Goal: Task Accomplishment & Management: Use online tool/utility

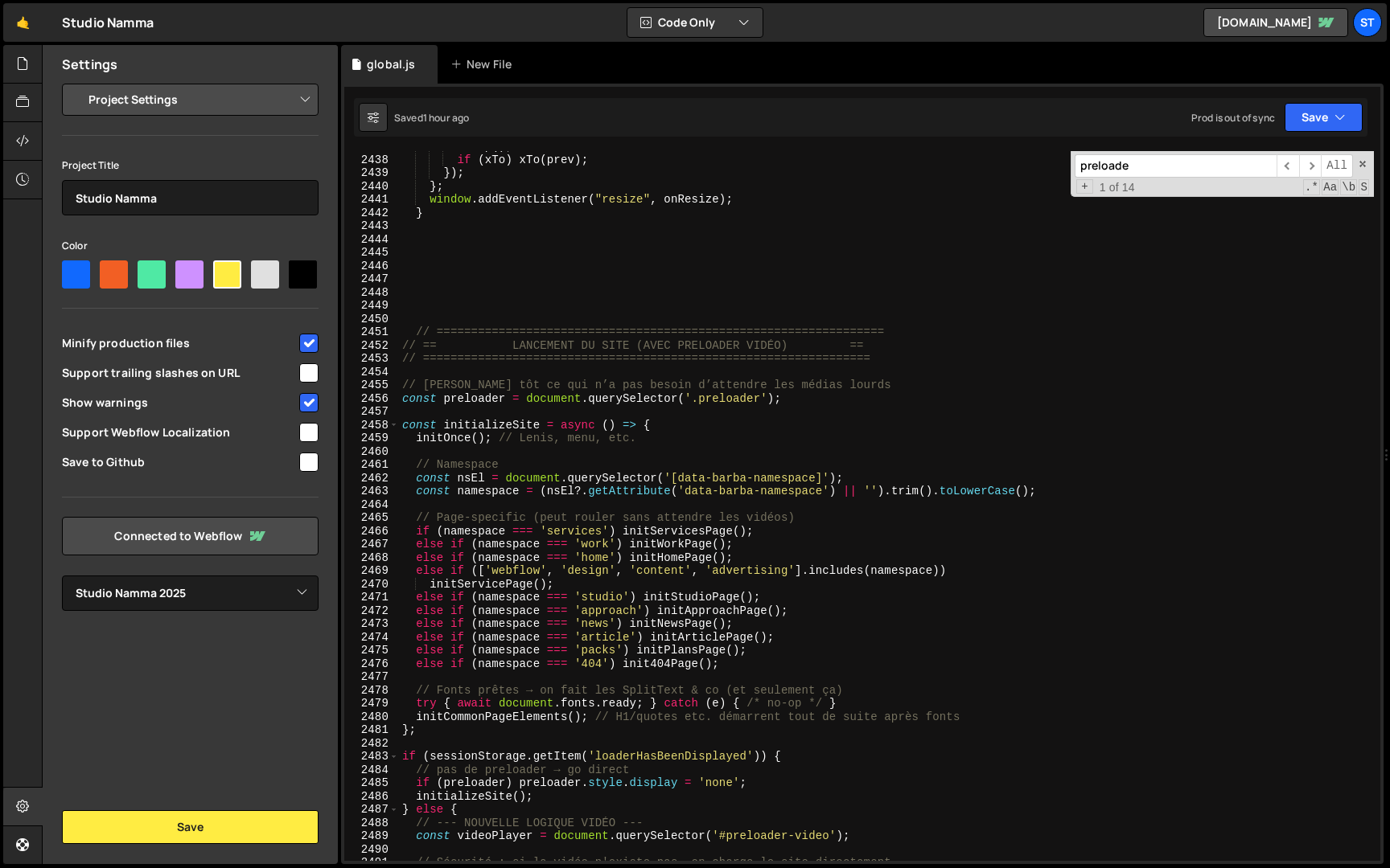
select select "679cb9cacf00799ba4b4c985"
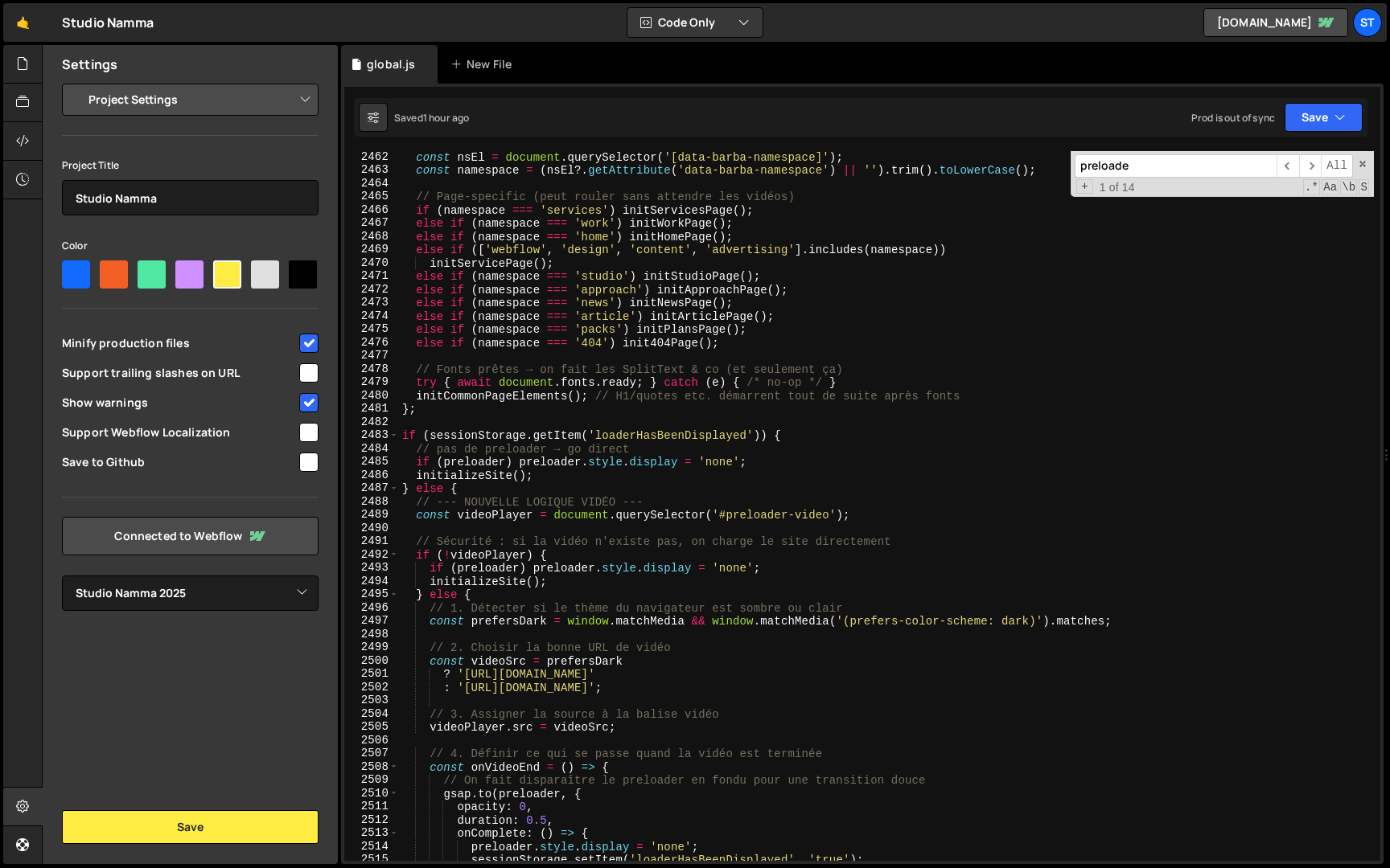
scroll to position [25541, 0]
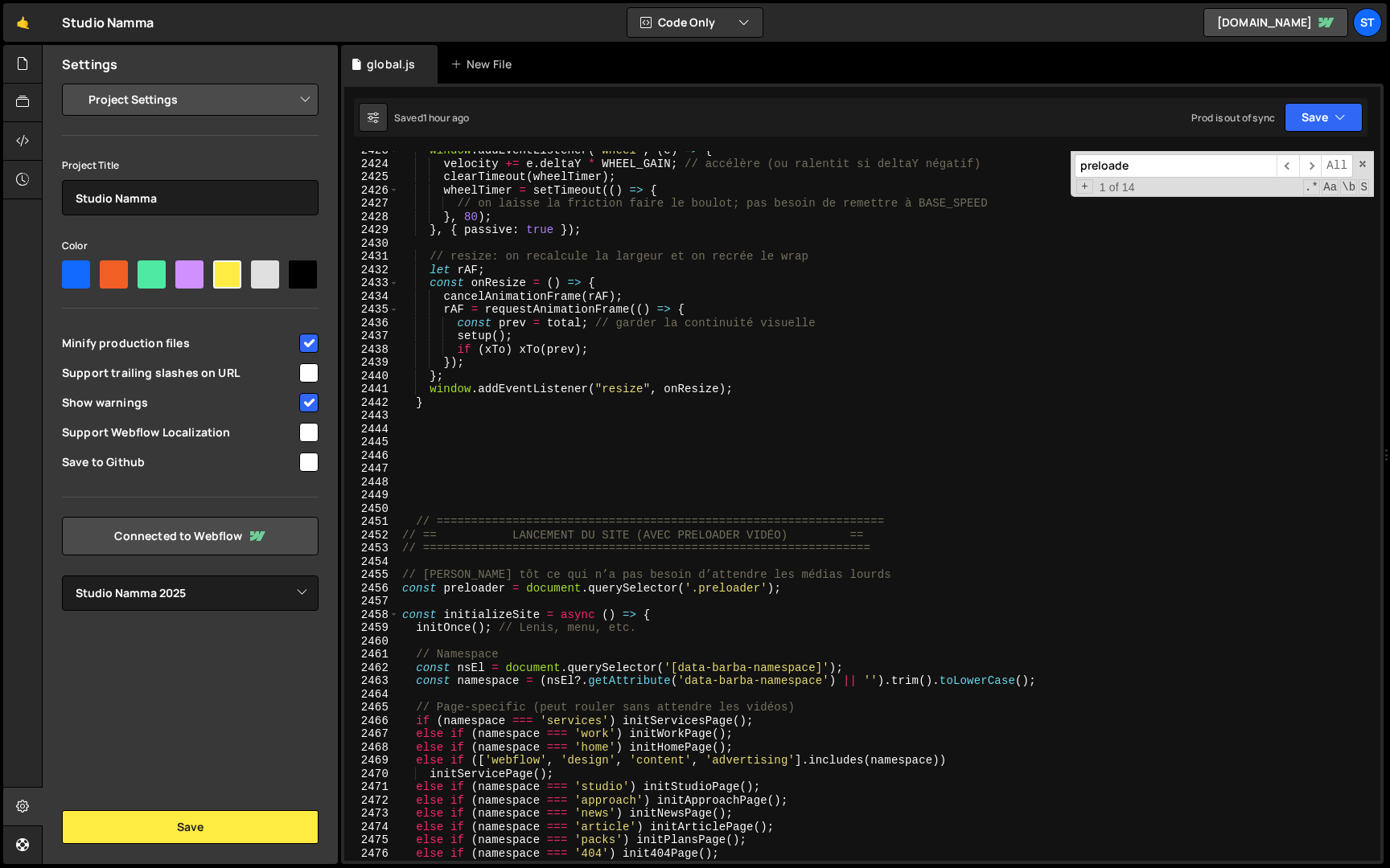
click at [664, 482] on div "window . addEventListener ( "wheel" , ( e ) => { velocity += e . deltaY * WHEEL…" at bounding box center [886, 512] width 975 height 736
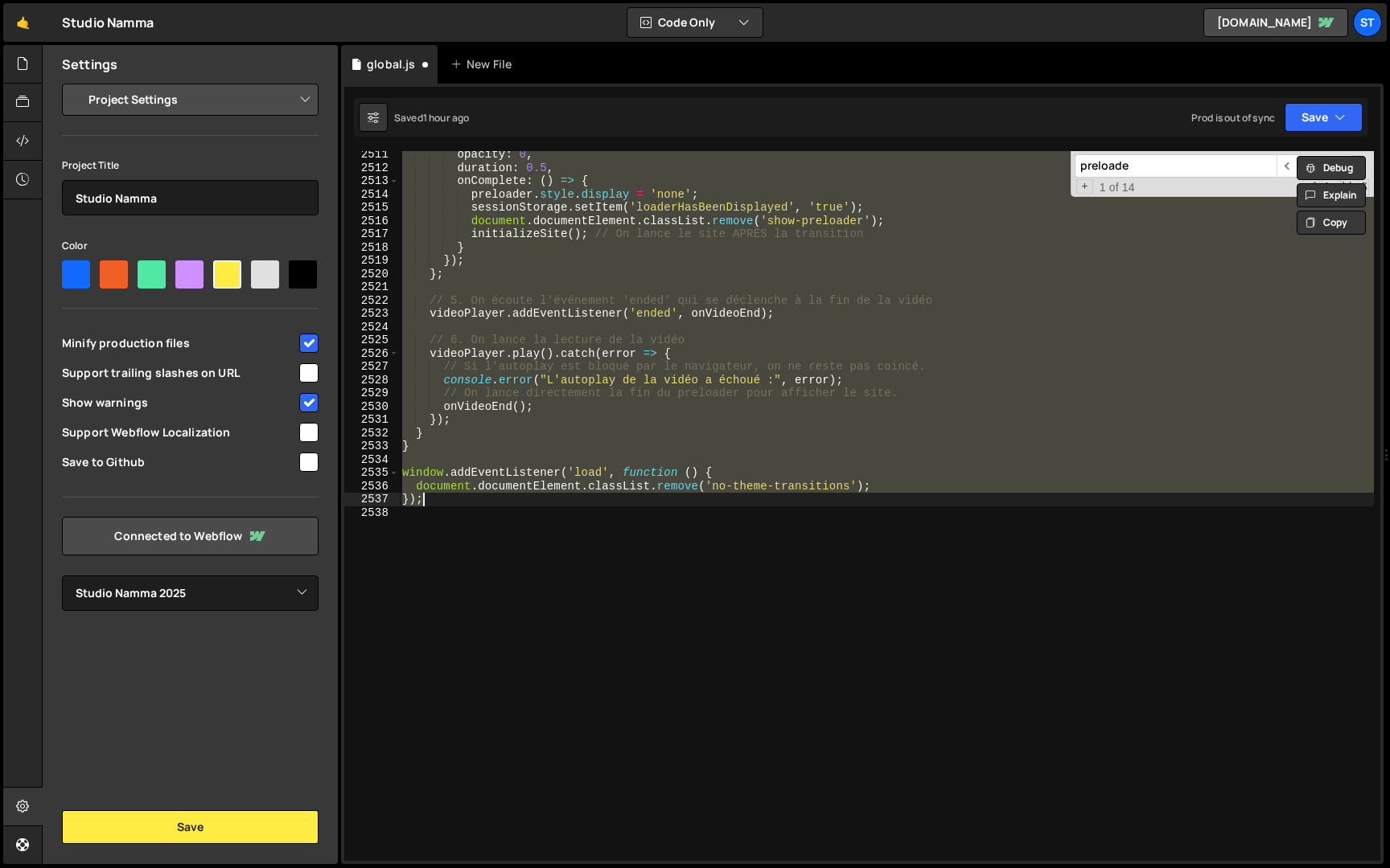
scroll to position [25629, 0]
click at [623, 477] on div "opacity : 0 , duration : 0.5 , onComplete : ( ) => { preloader . style . displa…" at bounding box center [886, 506] width 975 height 710
type textarea "window.addEventListener('load', function () {"
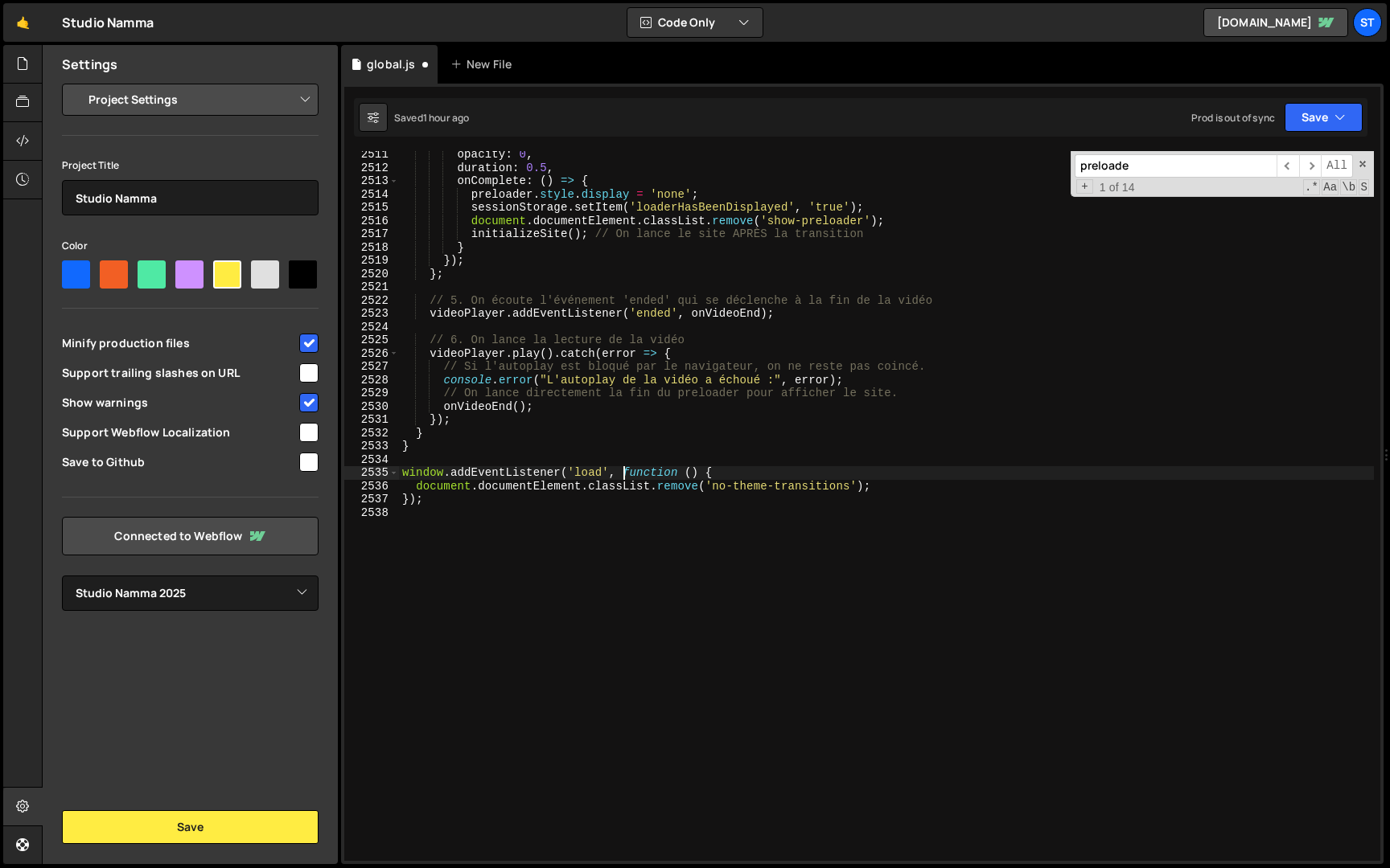
click at [1163, 165] on input "preloade" at bounding box center [1176, 166] width 202 height 24
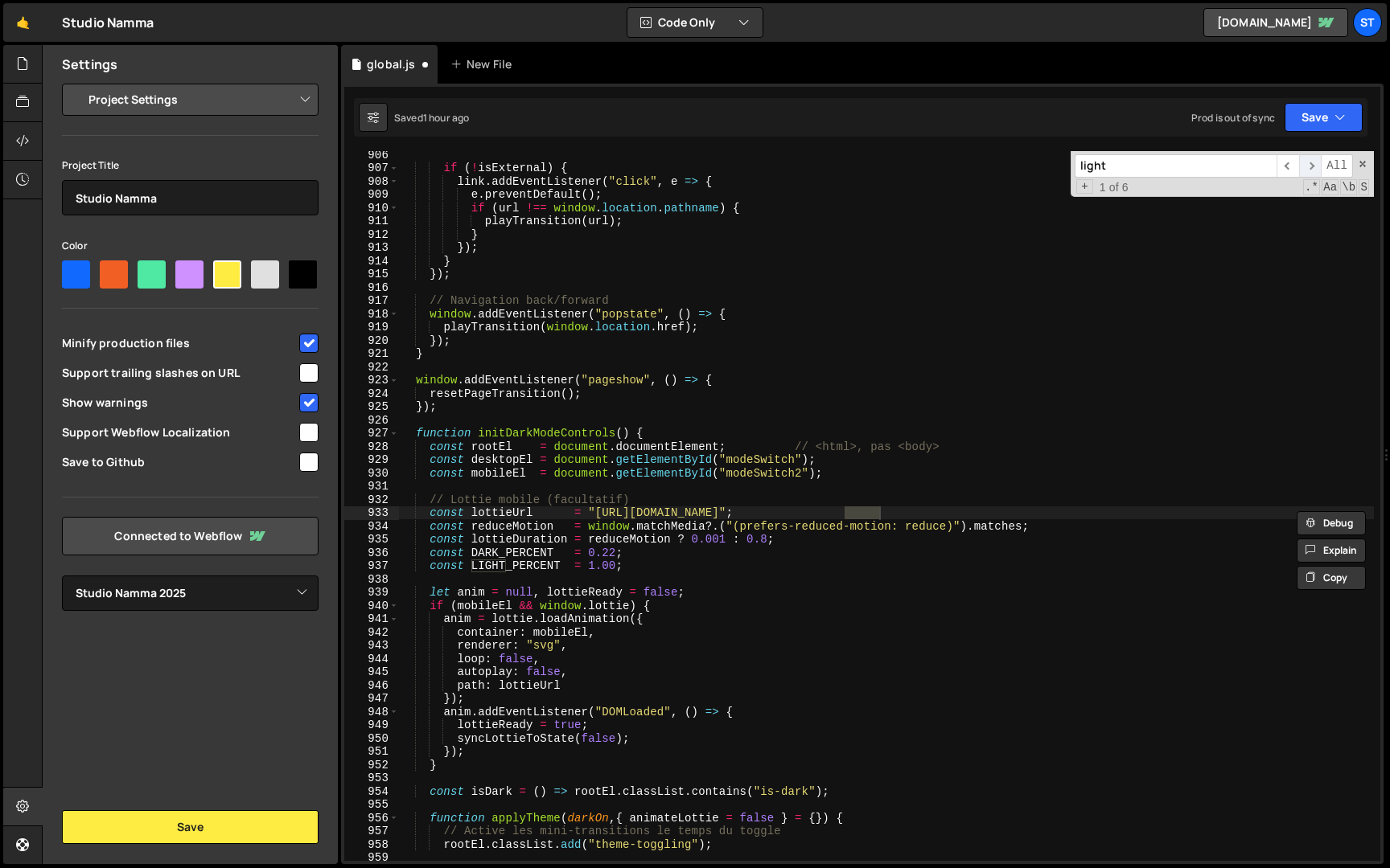
type input "light"
click at [1313, 165] on span "​" at bounding box center [1310, 166] width 23 height 24
click at [1313, 166] on span "​" at bounding box center [1310, 166] width 23 height 24
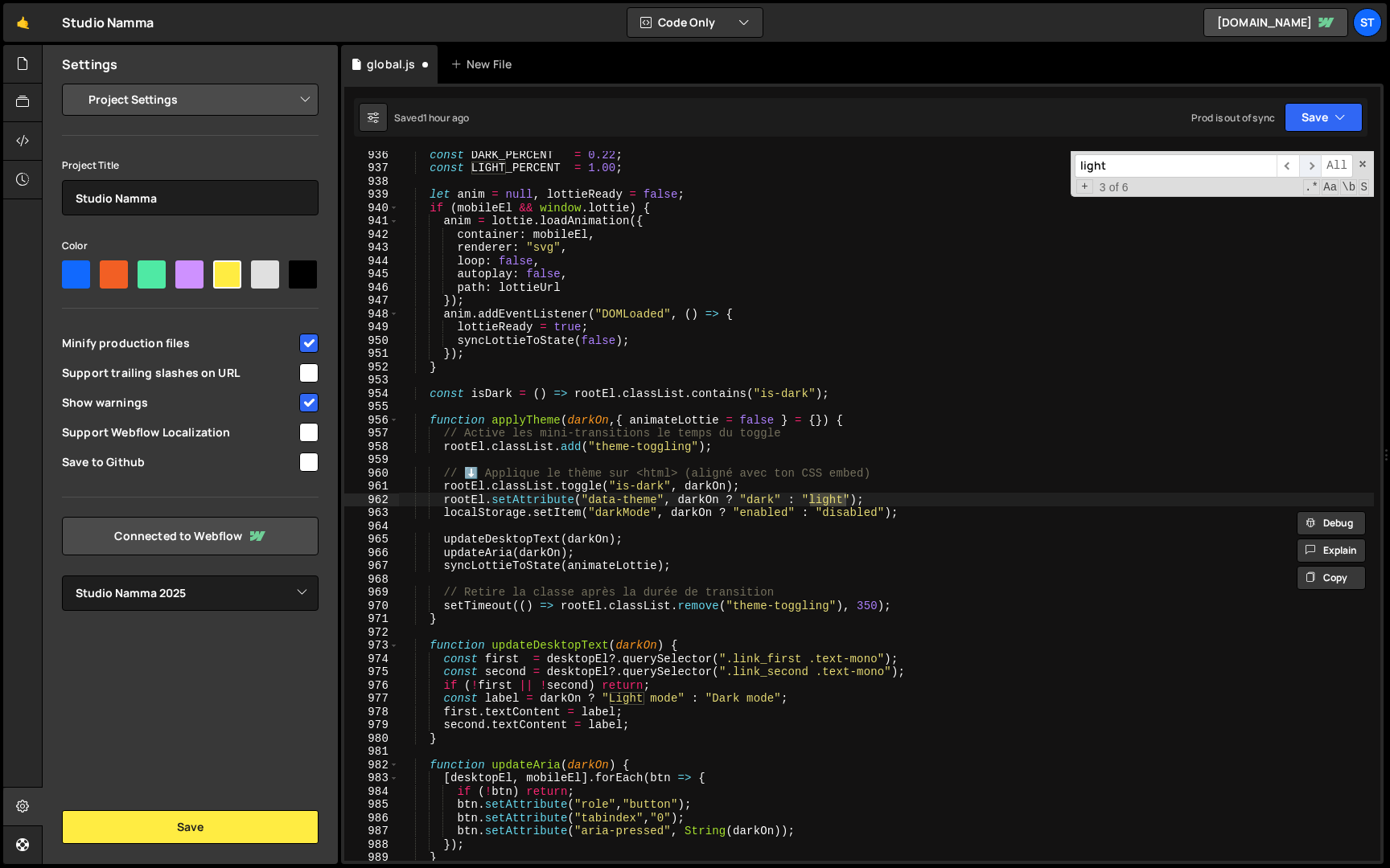
click at [1314, 165] on span "​" at bounding box center [1310, 166] width 23 height 24
click at [1313, 163] on span "​" at bounding box center [1310, 166] width 23 height 24
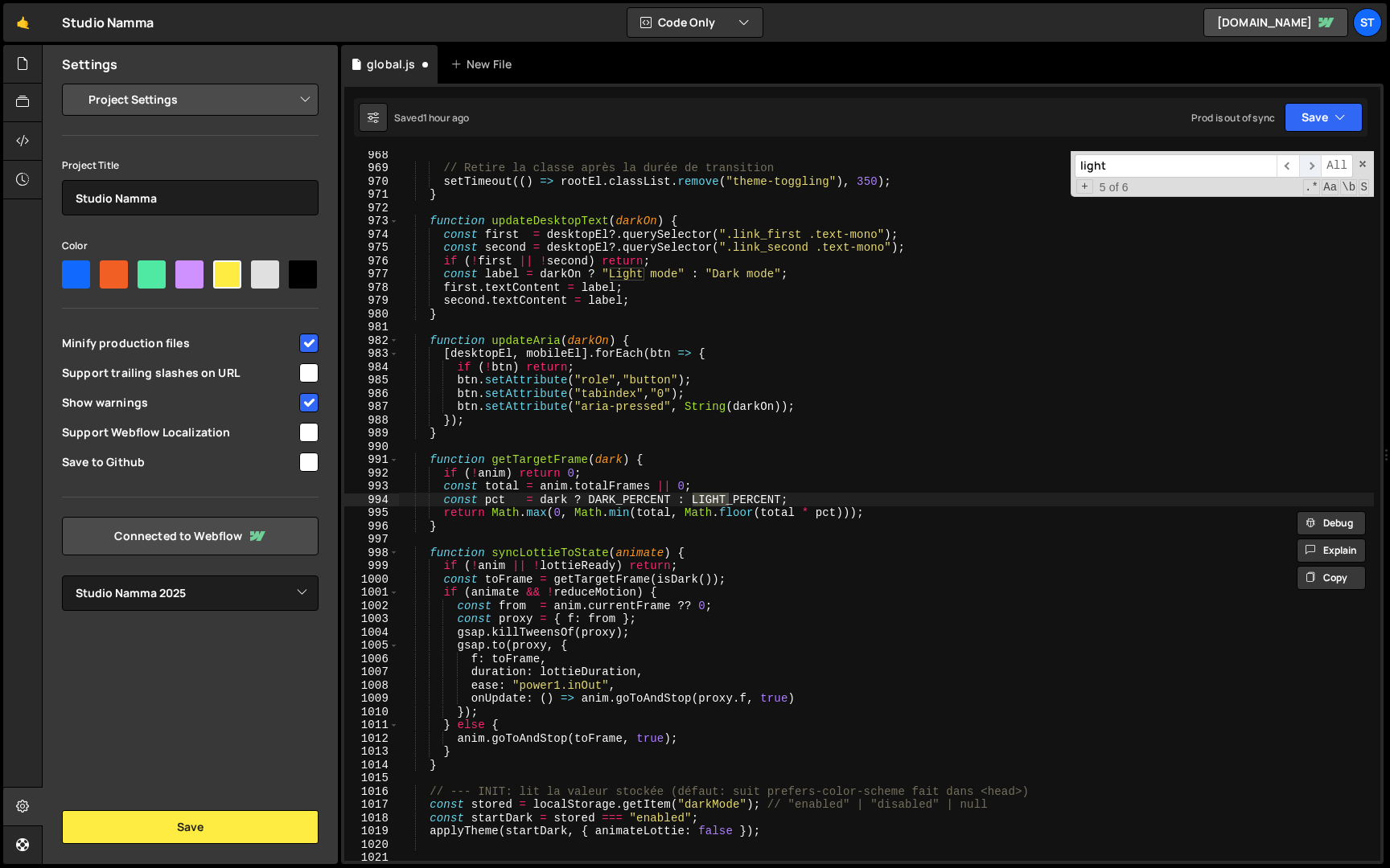
scroll to position [10038, 0]
click at [1313, 163] on span "​" at bounding box center [1310, 166] width 23 height 24
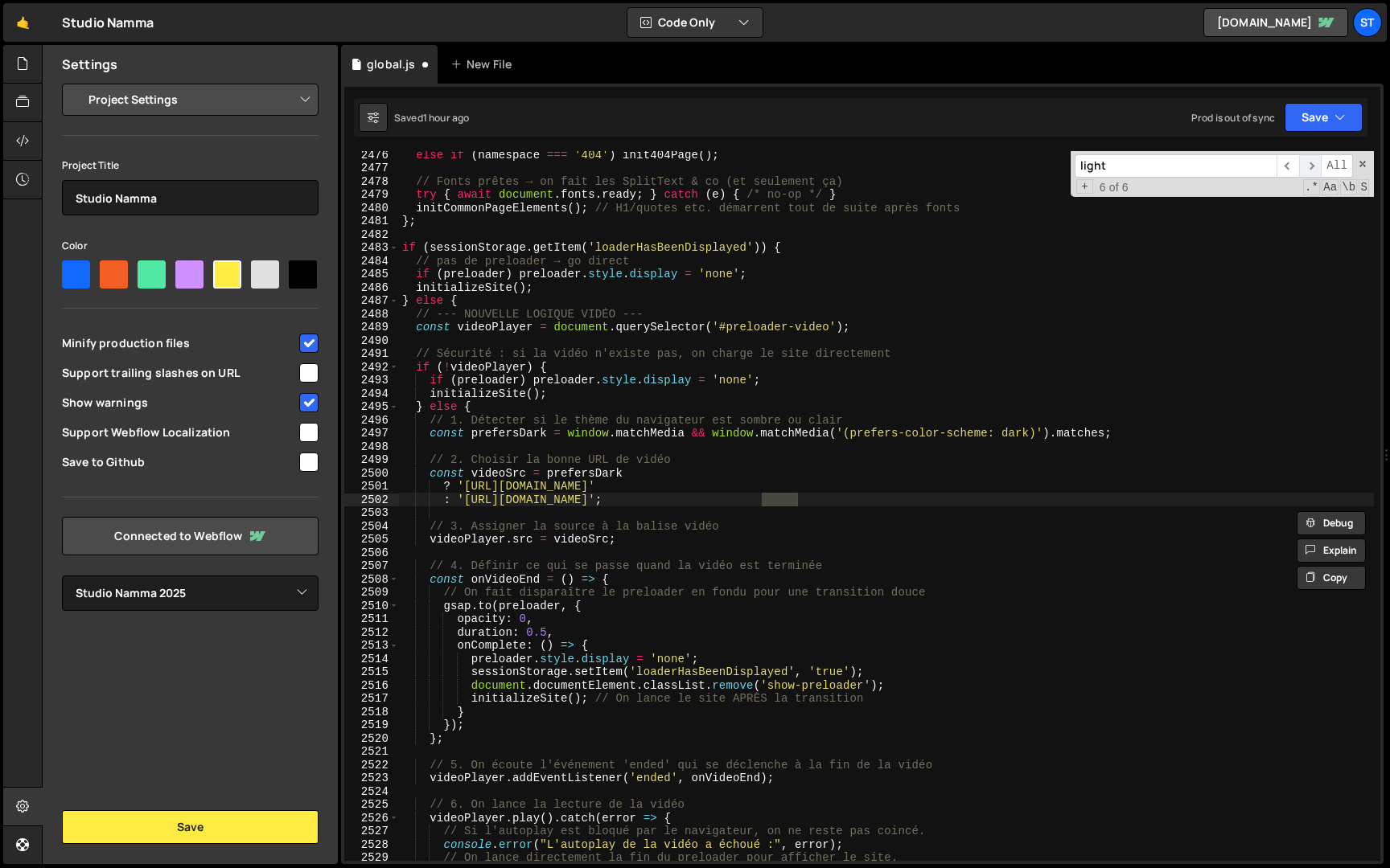
scroll to position [25629, 0]
click at [1313, 163] on span "​" at bounding box center [1310, 166] width 23 height 24
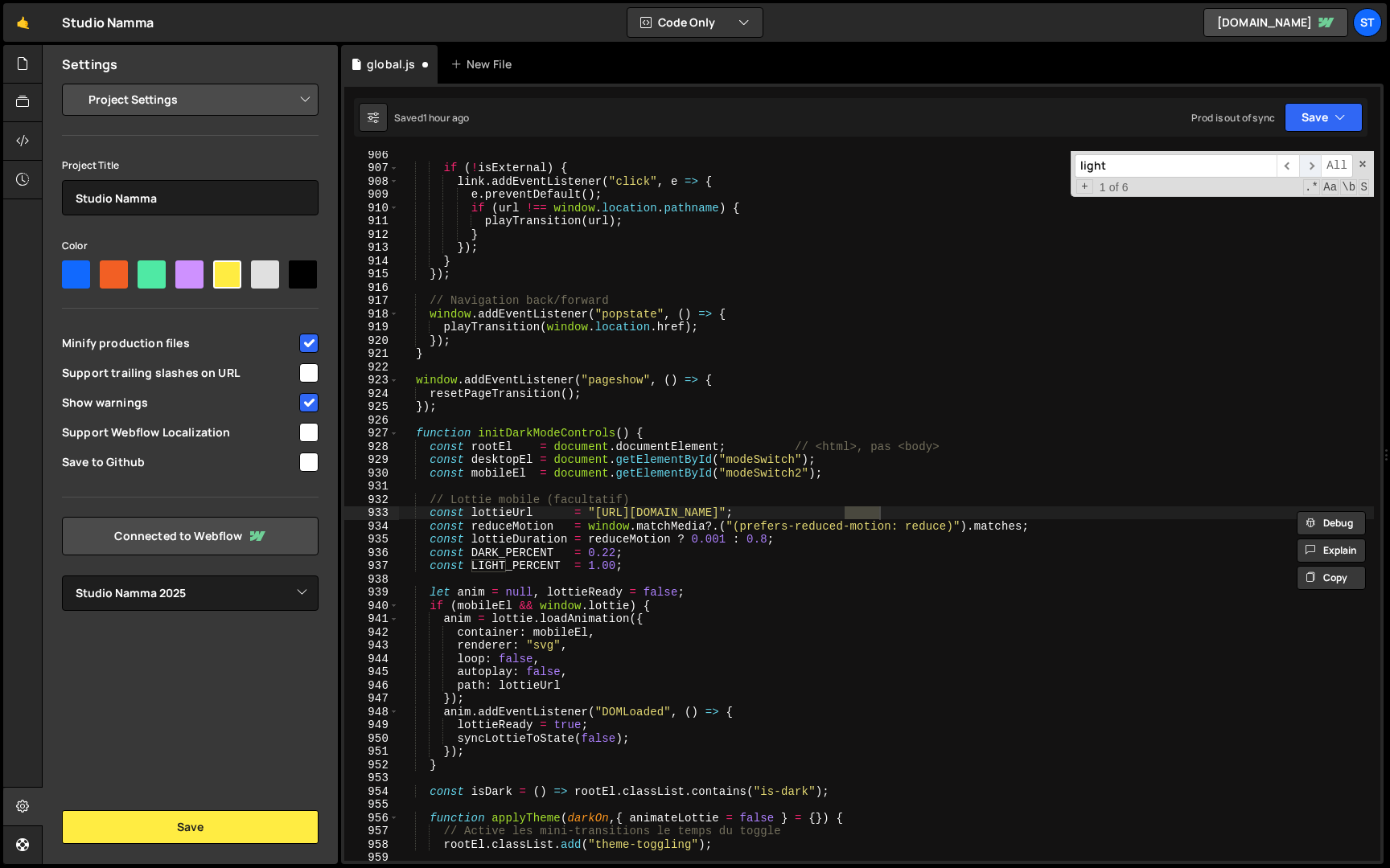
scroll to position [9394, 0]
click at [1313, 163] on span "​" at bounding box center [1310, 166] width 23 height 24
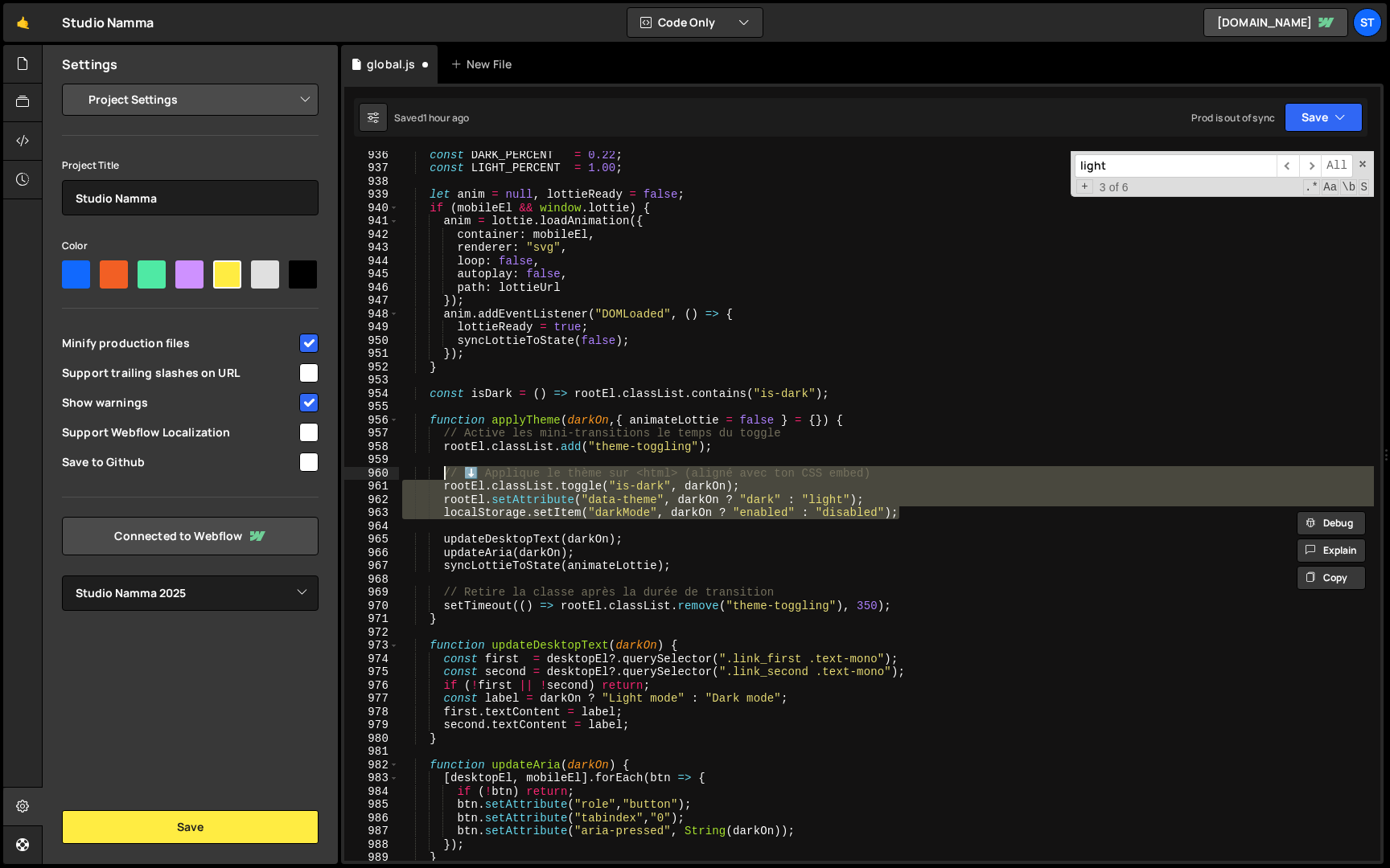
drag, startPoint x: 907, startPoint y: 513, endPoint x: 444, endPoint y: 473, distance: 464.7
click at [444, 473] on div "const DARK_PERCENT = 0.22 ; const LIGHT_PERCENT = 1.00 ; let anim = null , lott…" at bounding box center [886, 516] width 975 height 736
click at [483, 491] on div "const DARK_PERCENT = 0.22 ; const LIGHT_PERCENT = 1.00 ; let anim = null , lott…" at bounding box center [886, 506] width 975 height 710
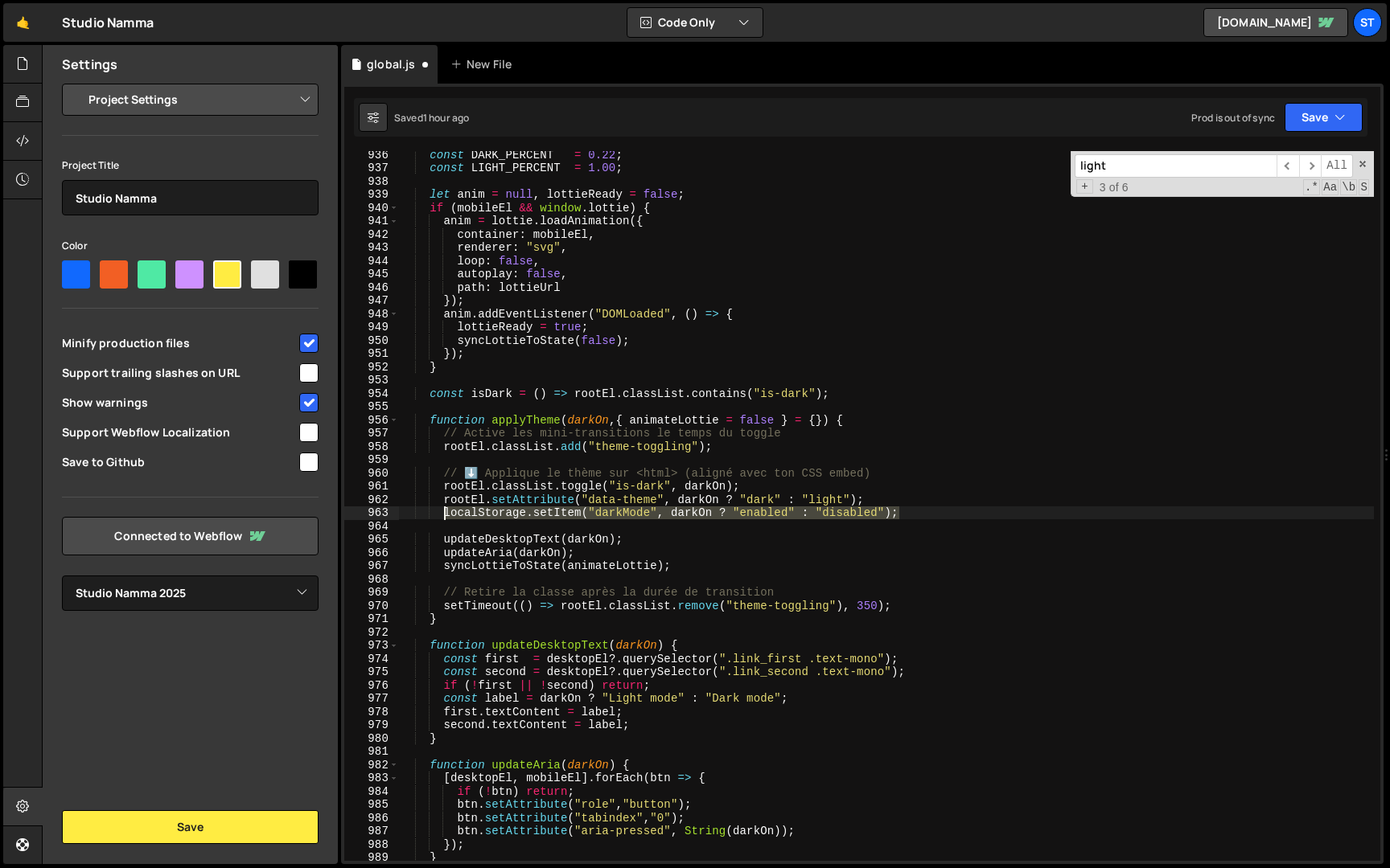
drag, startPoint x: 929, startPoint y: 512, endPoint x: 443, endPoint y: 516, distance: 486.0
click at [443, 516] on div "const DARK_PERCENT = 0.22 ; const LIGHT_PERCENT = 1.00 ; let anim = null , lott…" at bounding box center [886, 516] width 975 height 736
click at [522, 504] on div "const DARK_PERCENT = 0.22 ; const LIGHT_PERCENT = 1.00 ; let anim = null , lott…" at bounding box center [886, 516] width 975 height 736
click at [1310, 167] on span "​" at bounding box center [1310, 166] width 23 height 24
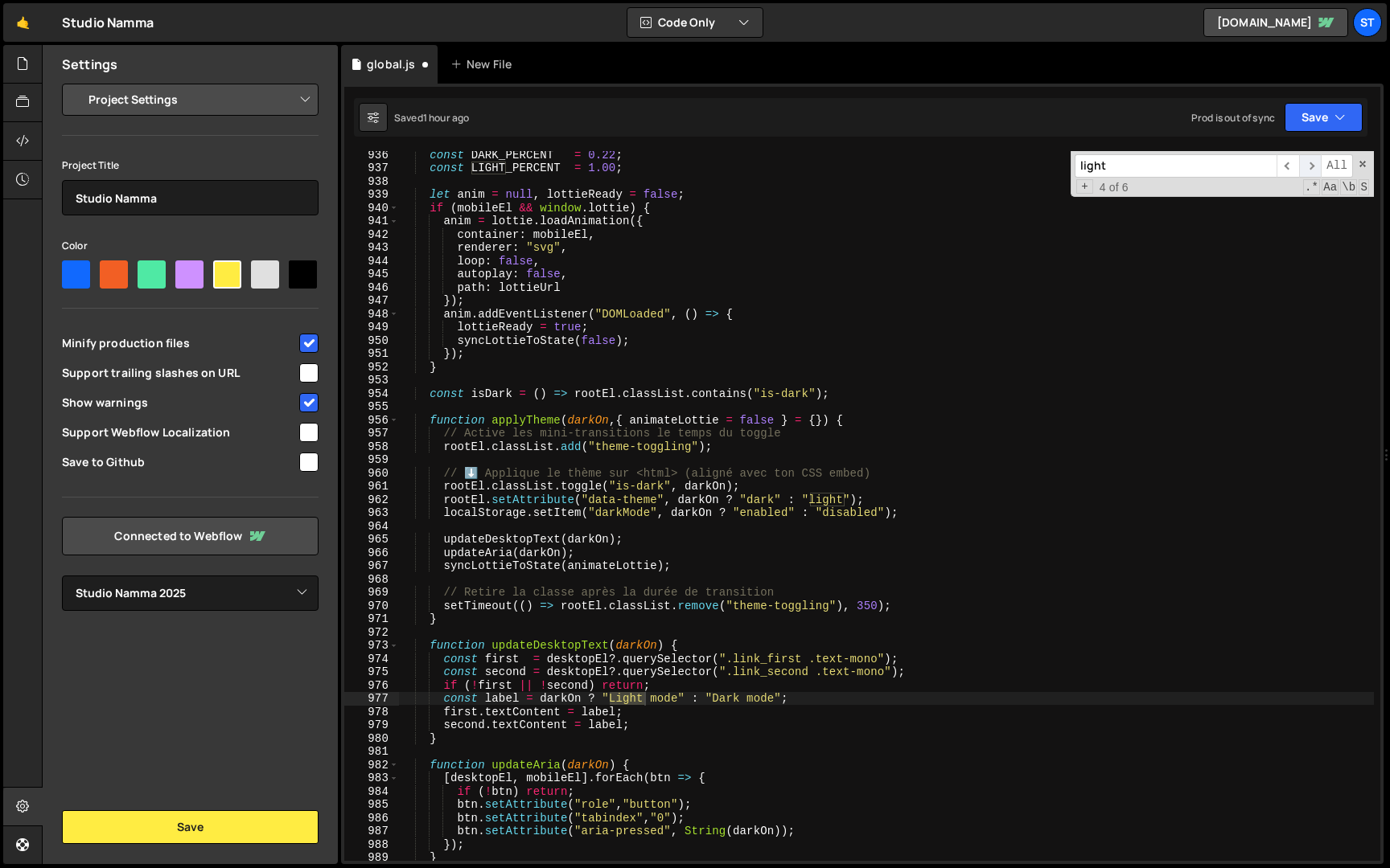
click at [1310, 167] on span "​" at bounding box center [1310, 166] width 23 height 24
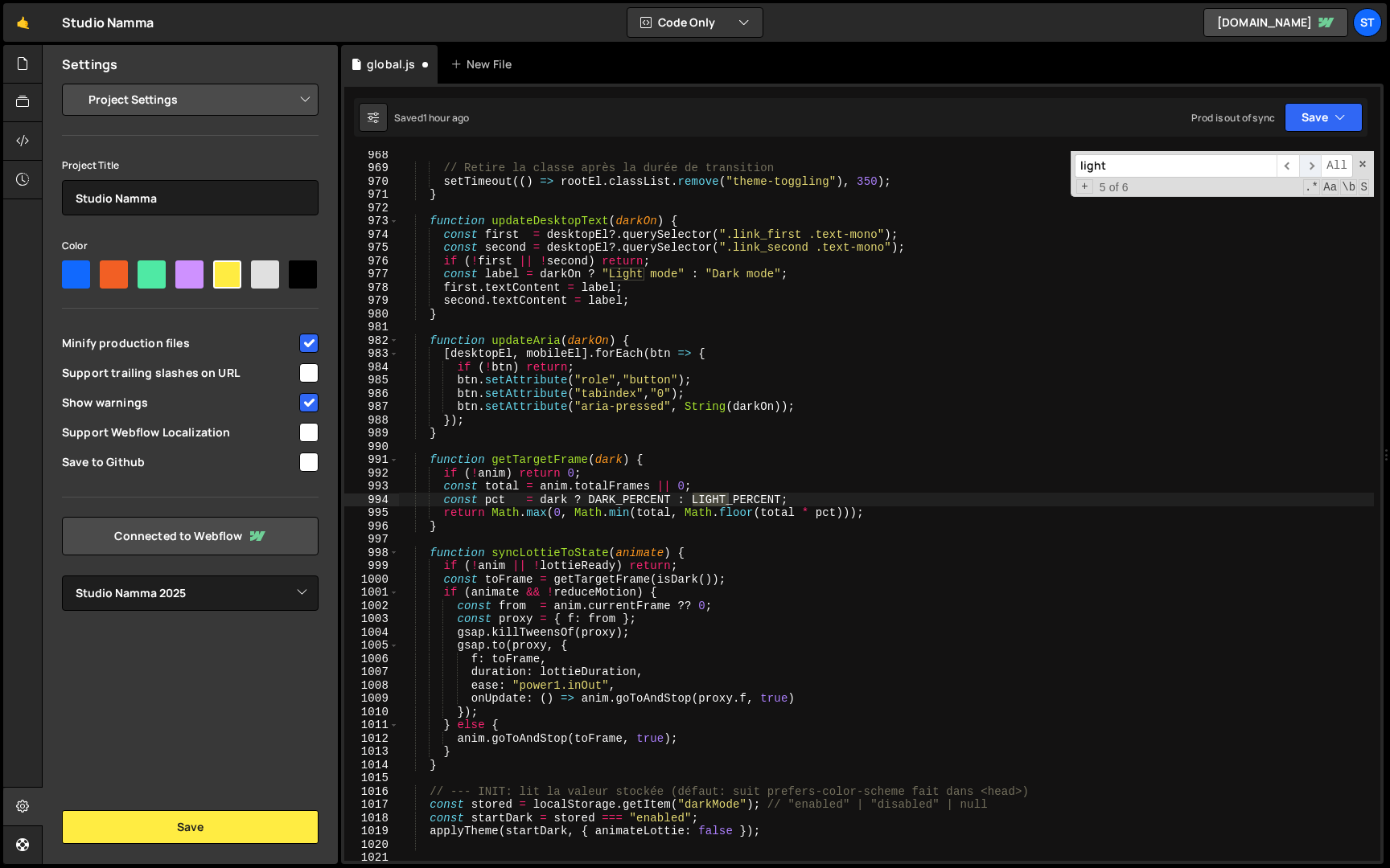
scroll to position [10038, 0]
click at [1312, 167] on span "​" at bounding box center [1310, 166] width 23 height 24
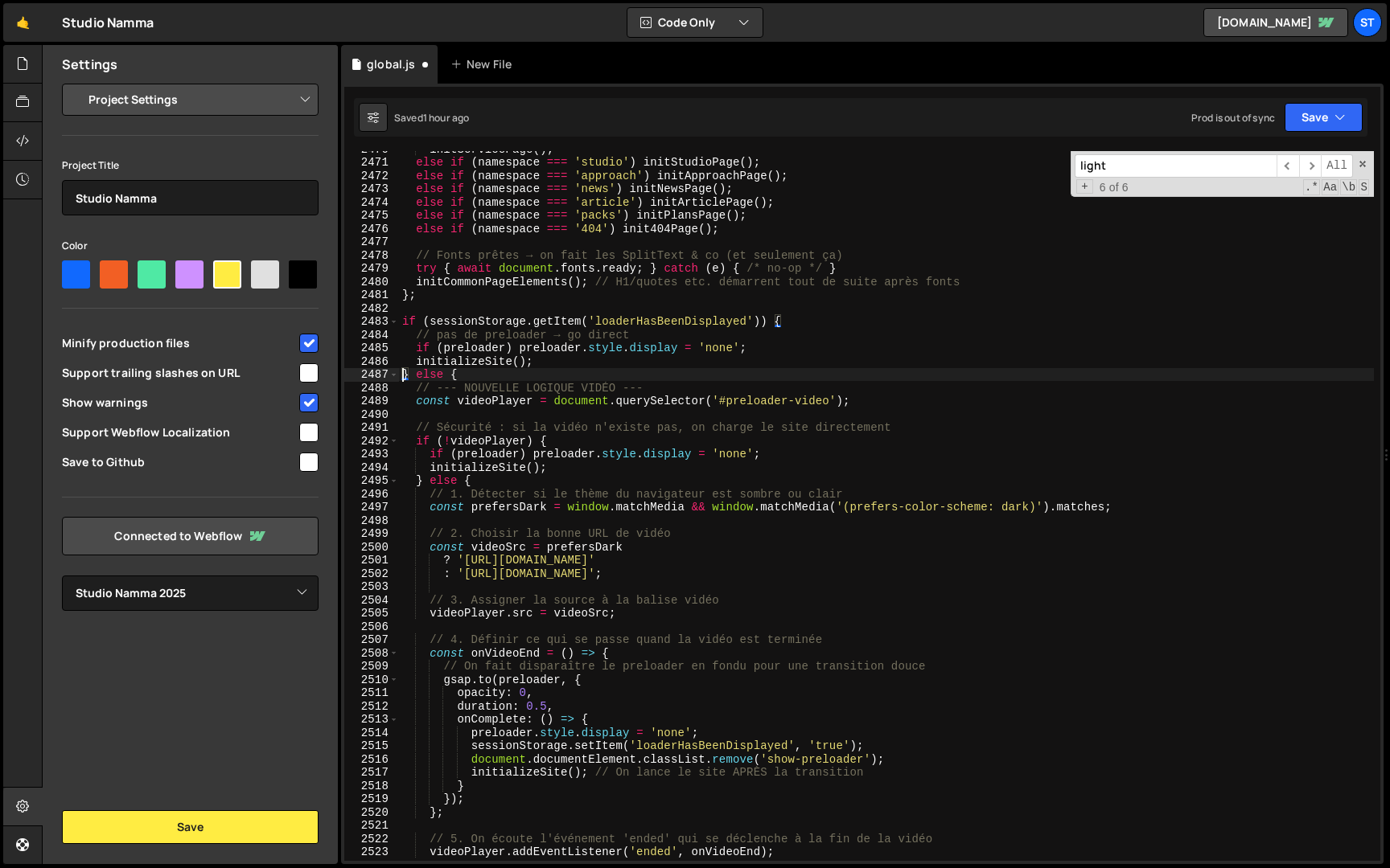
click at [402, 370] on div "initServicePage ( ) ; else if ( namespace === 'studio' ) initStudioPage ( ) ; e…" at bounding box center [886, 510] width 975 height 736
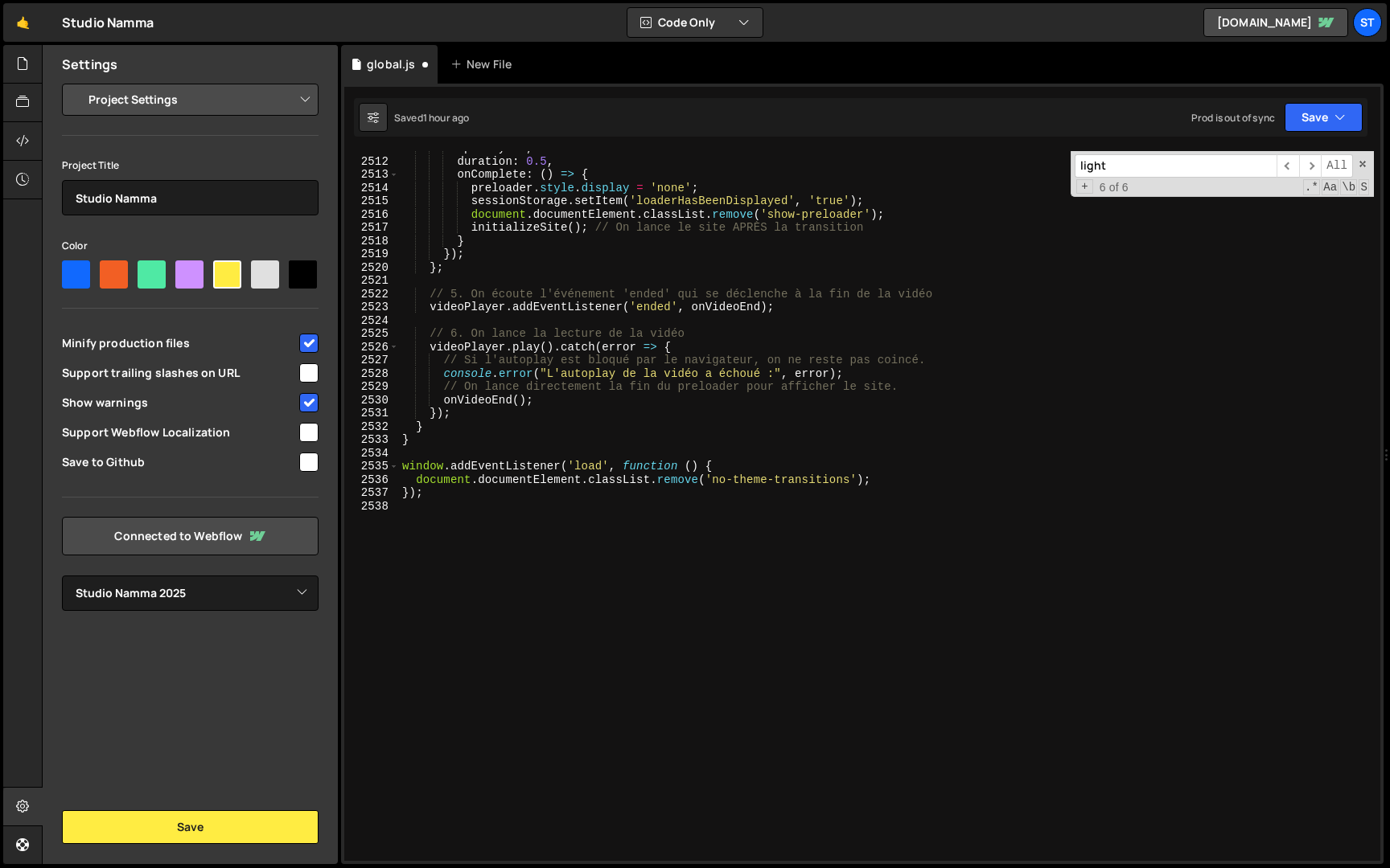
click at [420, 443] on div "opacity : 0 , duration : 0.5 , onComplete : ( ) => { preloader . style . displa…" at bounding box center [886, 509] width 975 height 736
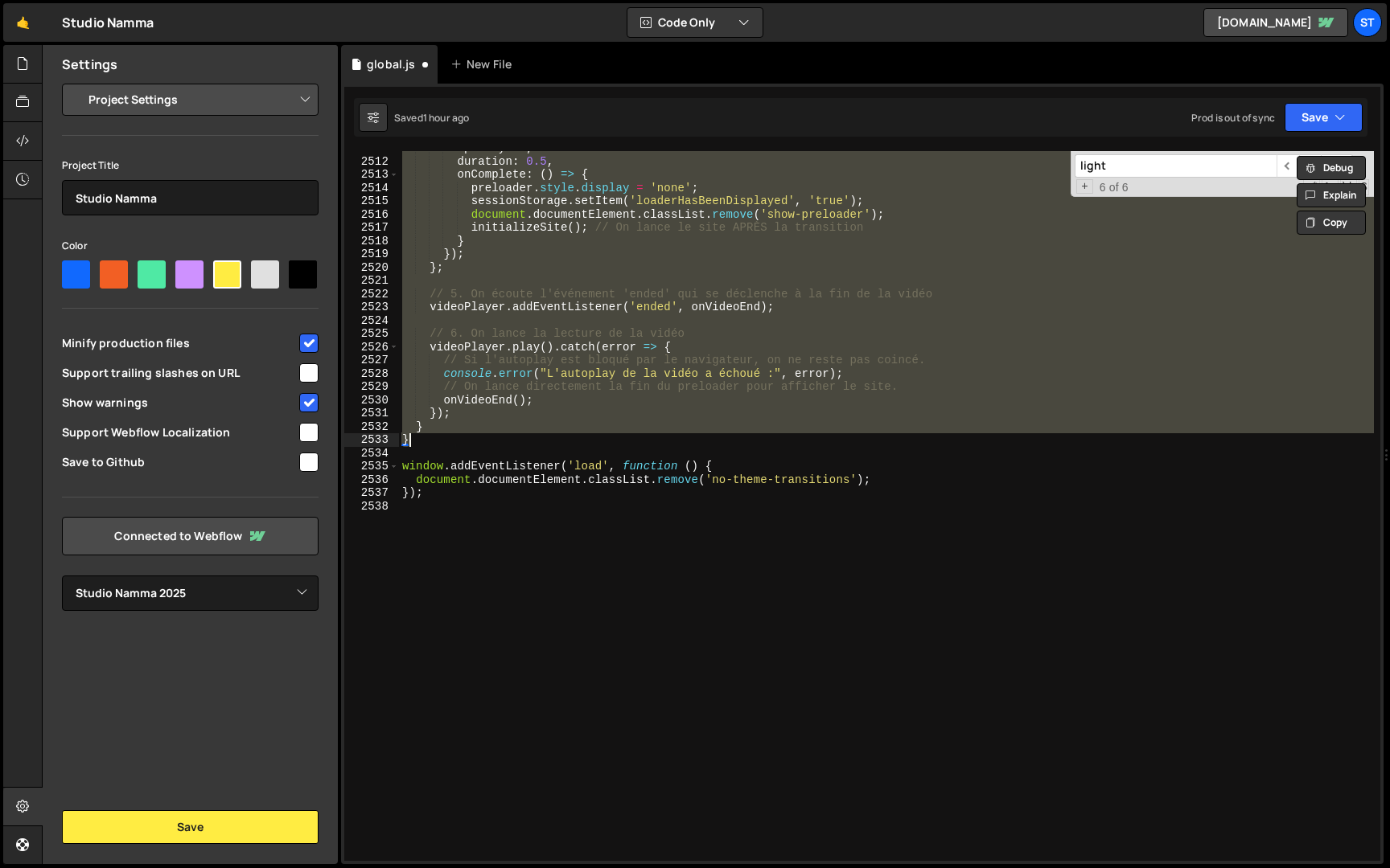
paste textarea
type textarea "}"
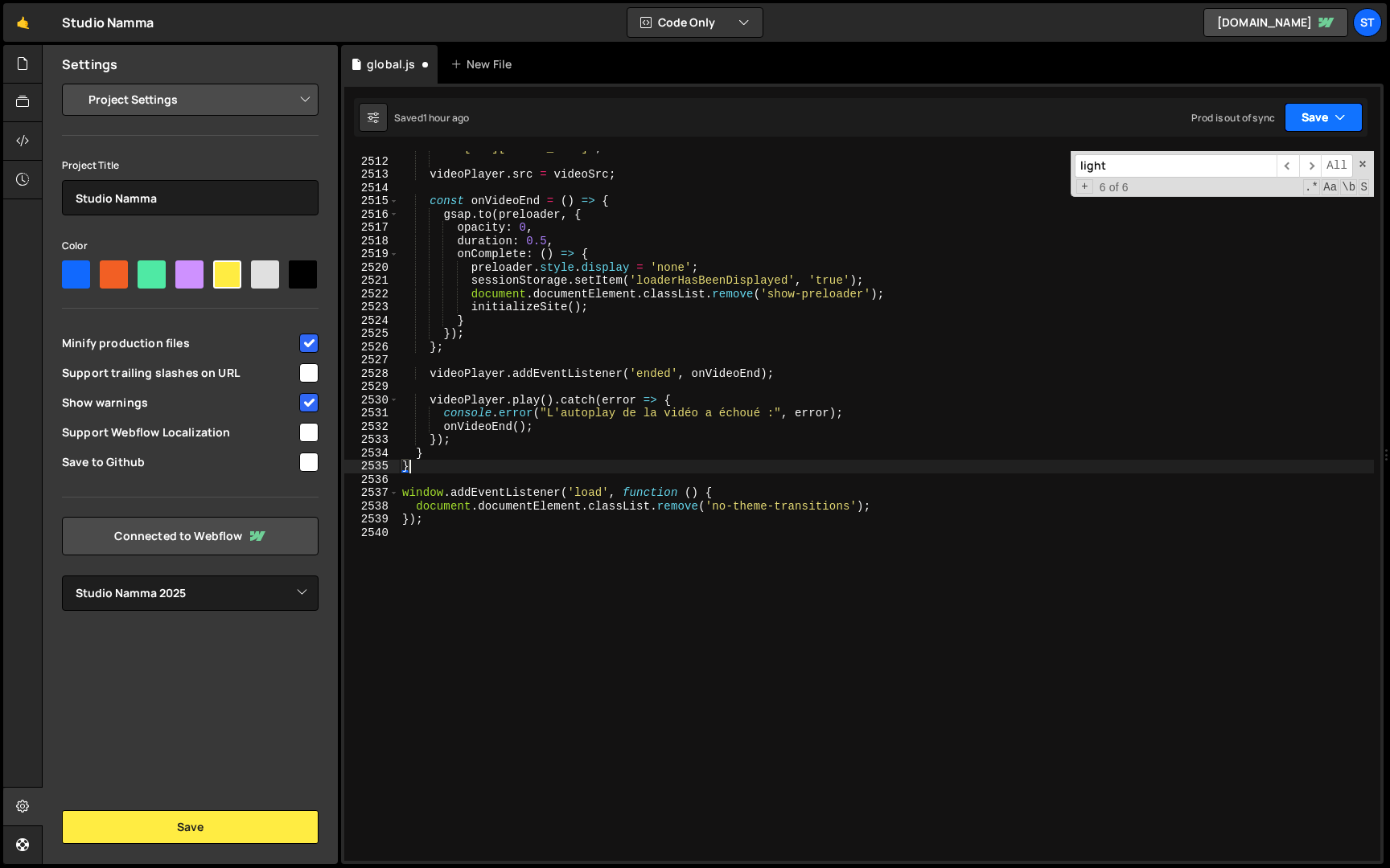
click at [1323, 118] on button "Save" at bounding box center [1323, 117] width 78 height 29
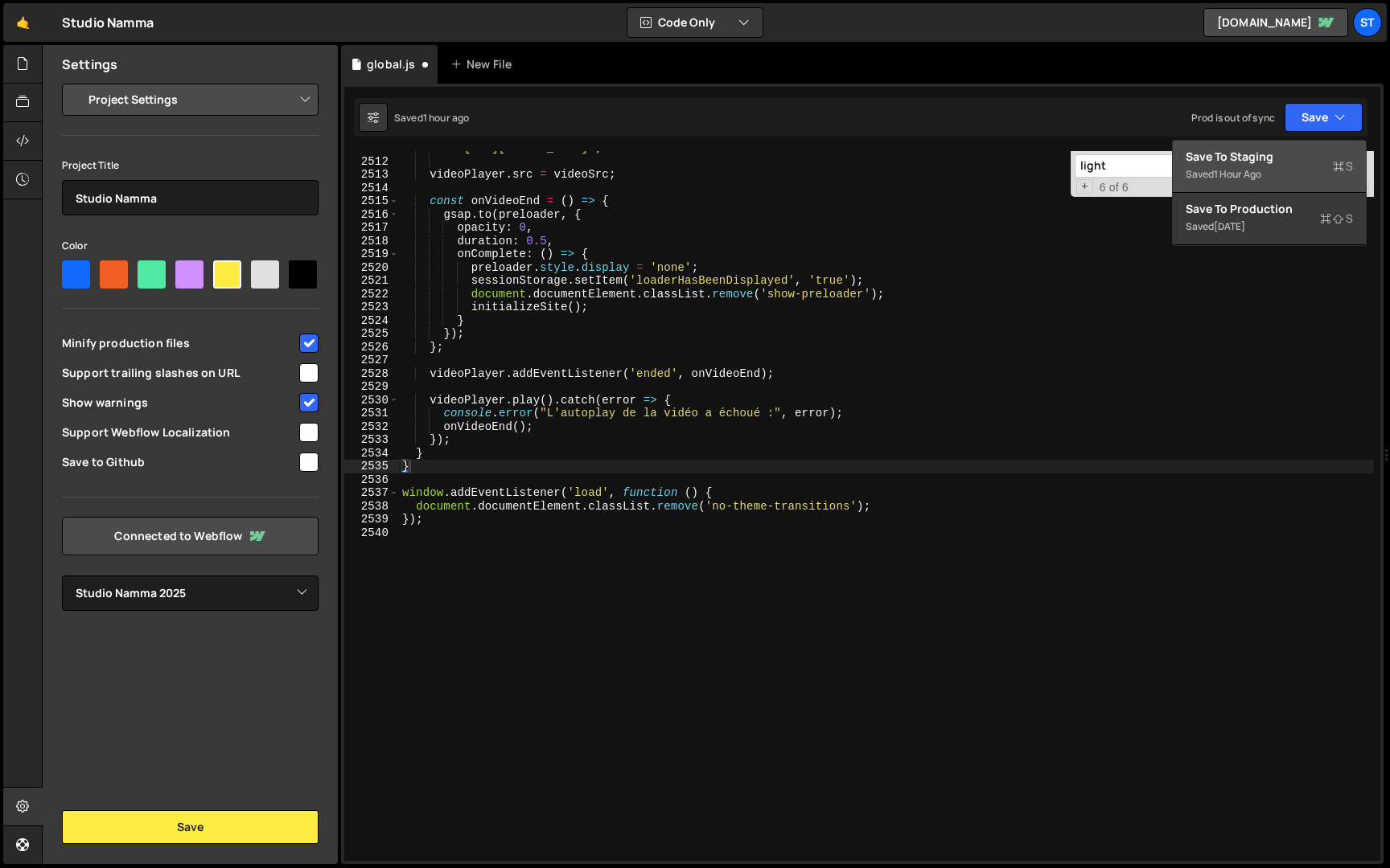
click at [1239, 165] on div "Saved 1 hour ago" at bounding box center [1269, 175] width 167 height 19
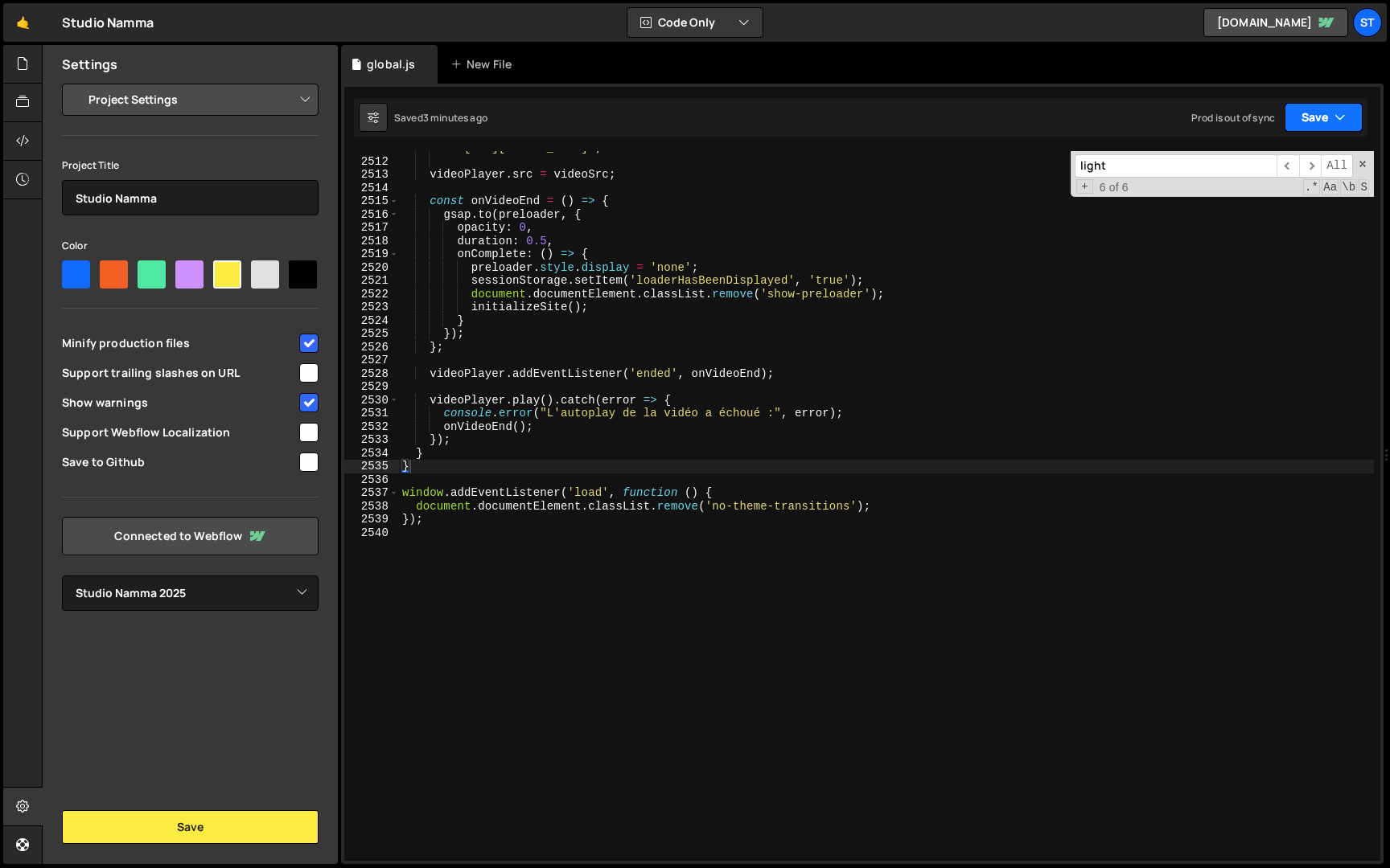
click at [1343, 124] on icon "button" at bounding box center [1339, 118] width 11 height 16
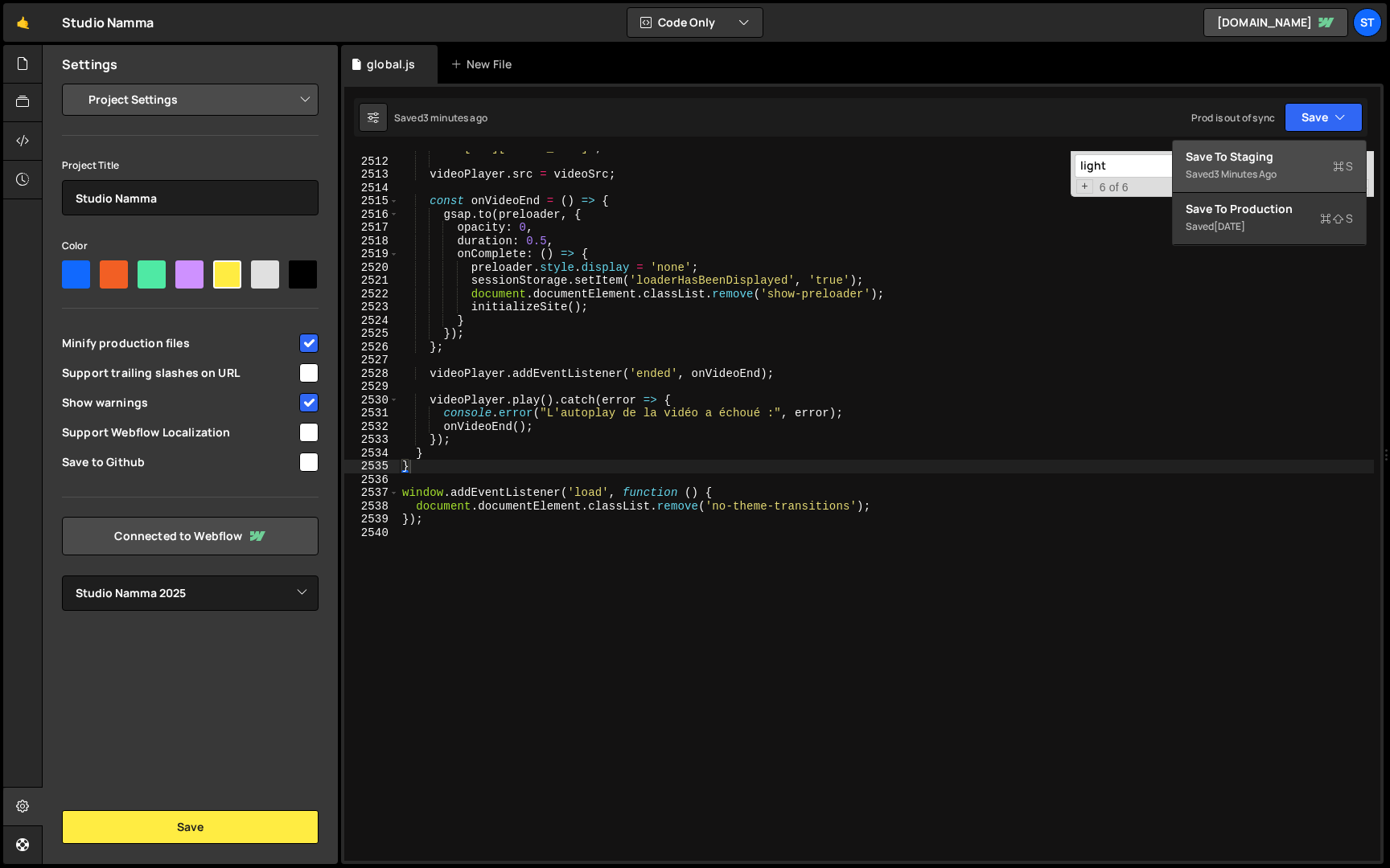
click at [1299, 168] on div "Saved 3 minutes ago" at bounding box center [1269, 175] width 167 height 19
